Goal: Information Seeking & Learning: Learn about a topic

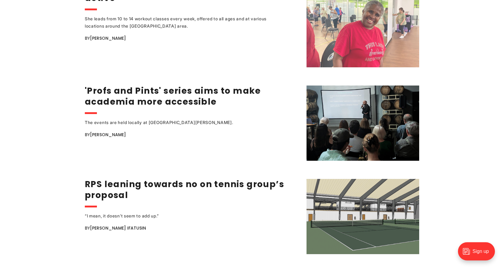
scroll to position [1020, 0]
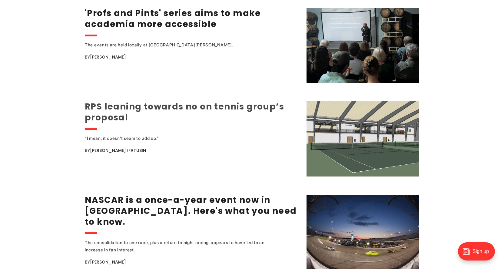
click at [250, 111] on link "RPS leaning towards no on tennis group’s proposal" at bounding box center [184, 112] width 199 height 23
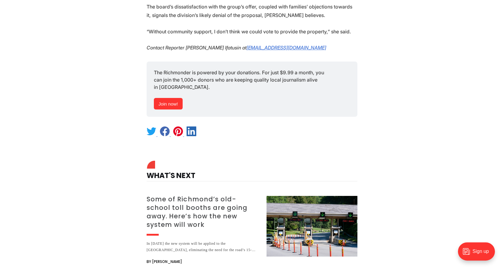
scroll to position [928, 0]
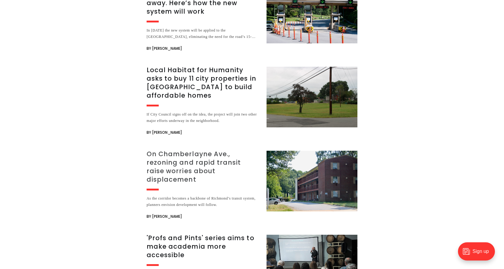
click at [280, 176] on img at bounding box center [312, 181] width 91 height 61
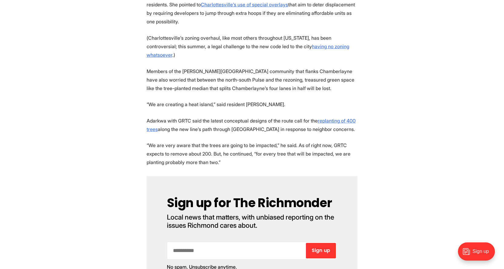
scroll to position [1299, 0]
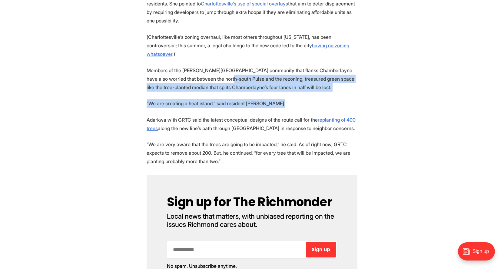
drag, startPoint x: 289, startPoint y: 105, endPoint x: 227, endPoint y: 78, distance: 67.2
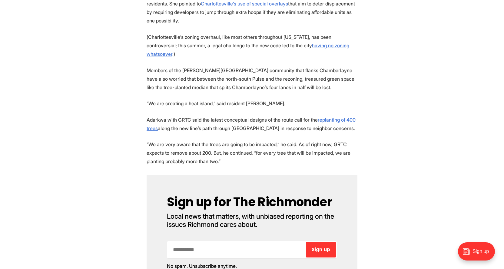
click at [185, 76] on p "Members of the Ginter Park community that flanks Chamberlayne have also worried…" at bounding box center [252, 78] width 211 height 25
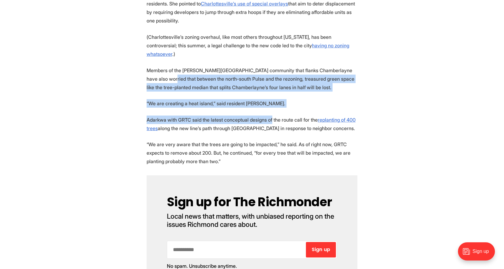
drag, startPoint x: 170, startPoint y: 77, endPoint x: 278, endPoint y: 120, distance: 116.9
click at [238, 100] on p "“We are creating a heat island,” said resident Meg Lawrence." at bounding box center [252, 103] width 211 height 8
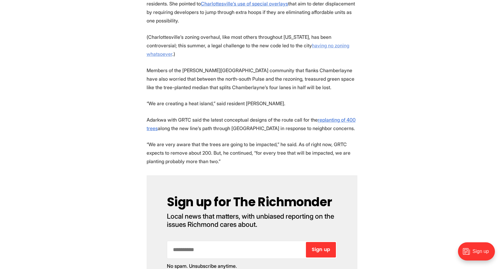
click at [170, 57] on u "having no zoning whatsoever" at bounding box center [248, 49] width 203 height 15
